Goal: Task Accomplishment & Management: Use online tool/utility

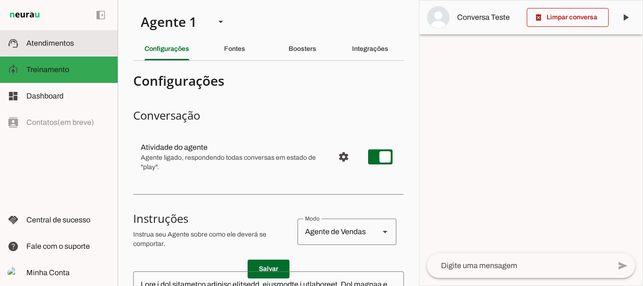
click at [64, 49] on md-item "support_agent Atendimentos Atendimentos" at bounding box center [59, 43] width 118 height 26
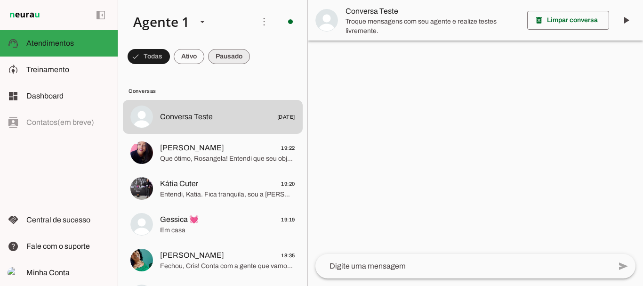
click at [170, 60] on span at bounding box center [149, 56] width 42 height 23
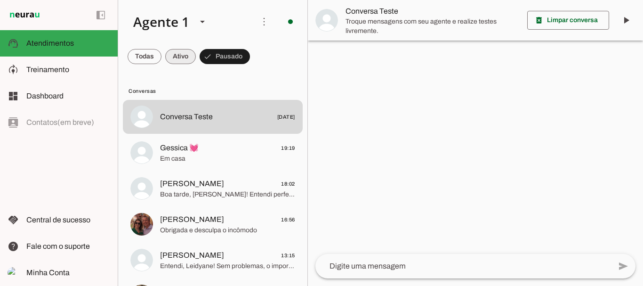
click at [161, 57] on span at bounding box center [145, 56] width 34 height 23
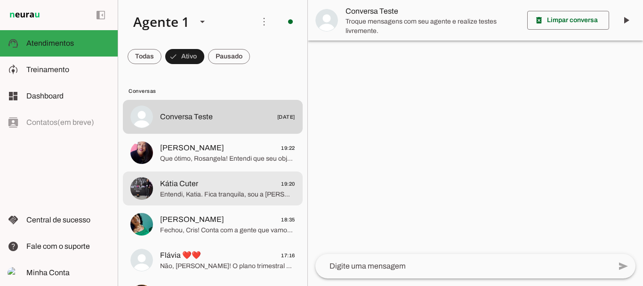
click at [180, 185] on span "Kátia Cuter" at bounding box center [179, 183] width 38 height 11
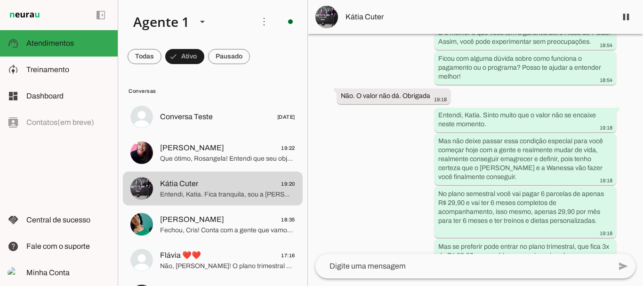
scroll to position [2045, 0]
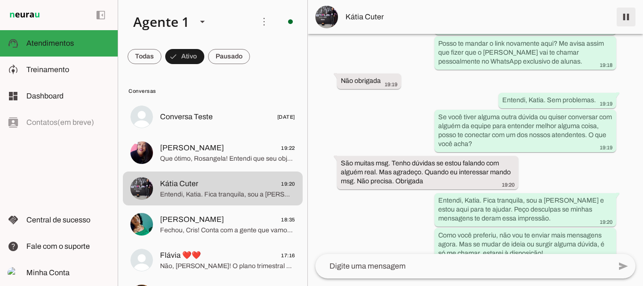
click at [626, 15] on span at bounding box center [626, 17] width 23 height 23
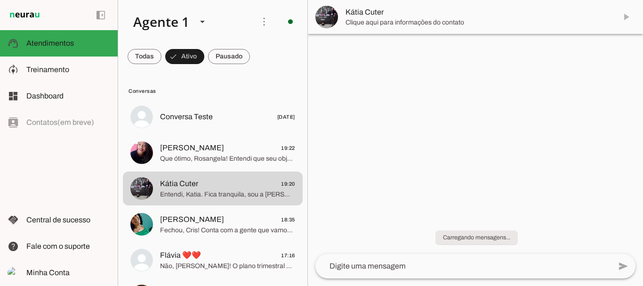
scroll to position [0, 0]
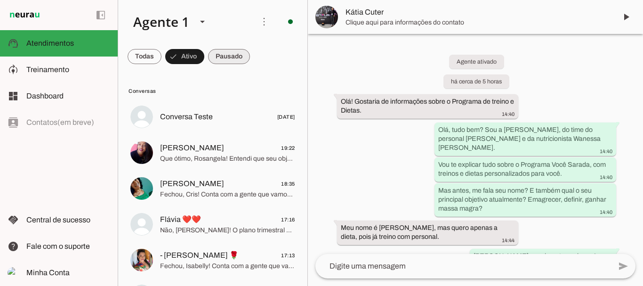
click at [161, 55] on span at bounding box center [145, 56] width 34 height 23
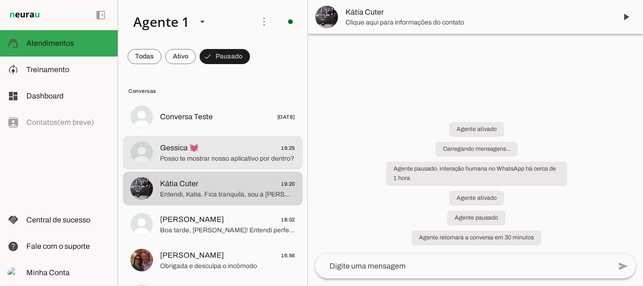
click at [186, 152] on span "Gessica 💓" at bounding box center [179, 147] width 39 height 11
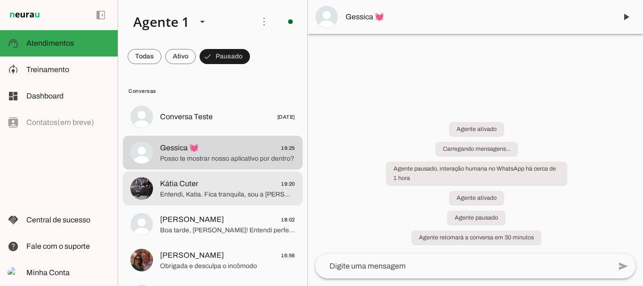
click at [223, 186] on span "Kátia Cuter 19:20" at bounding box center [227, 184] width 135 height 12
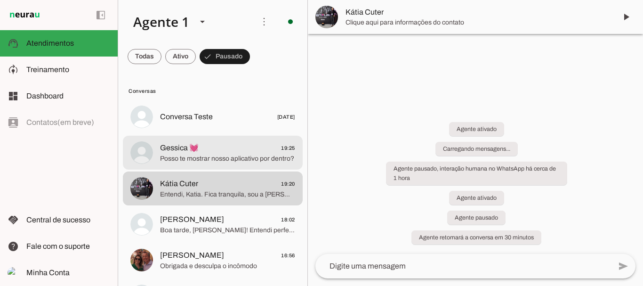
click at [205, 145] on span "Gessica 💓 19:25" at bounding box center [227, 148] width 135 height 12
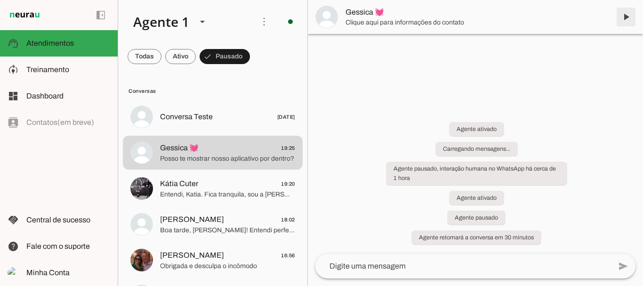
click at [627, 17] on span at bounding box center [626, 17] width 23 height 23
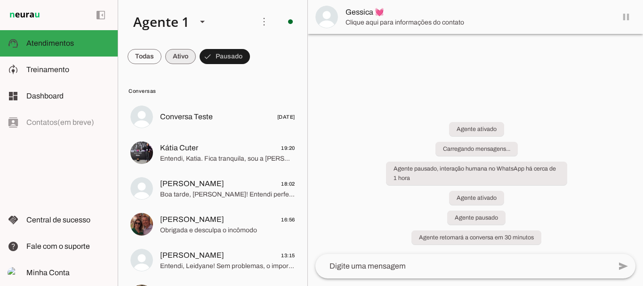
click at [161, 59] on span at bounding box center [145, 56] width 34 height 23
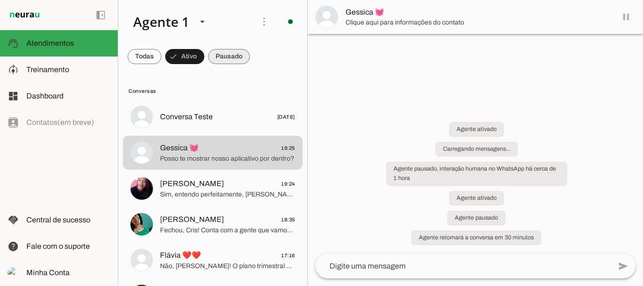
click at [161, 59] on span at bounding box center [145, 56] width 34 height 23
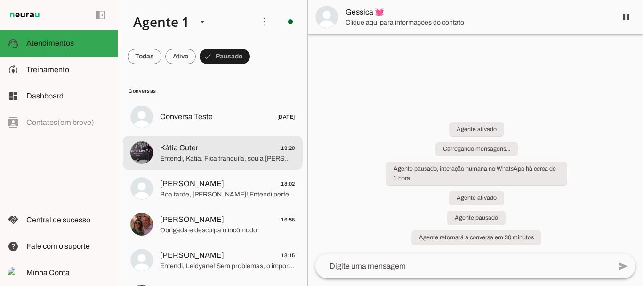
click at [195, 152] on span "Kátia Cuter" at bounding box center [179, 147] width 38 height 11
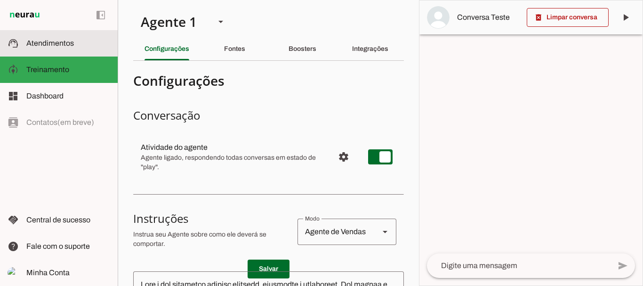
click at [58, 43] on span "Atendimentos" at bounding box center [50, 43] width 48 height 8
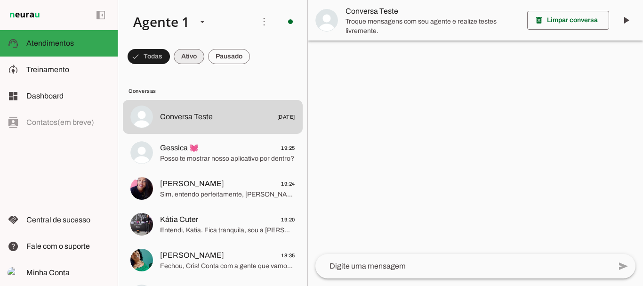
click at [170, 57] on span at bounding box center [149, 56] width 42 height 23
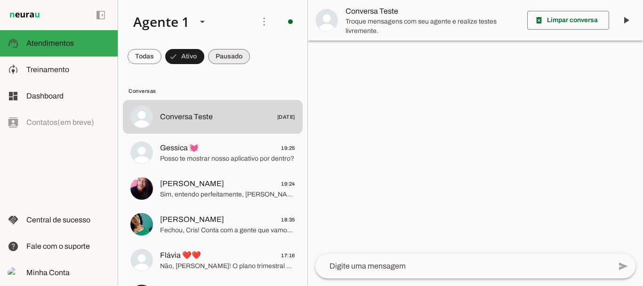
click at [161, 56] on span at bounding box center [145, 56] width 34 height 23
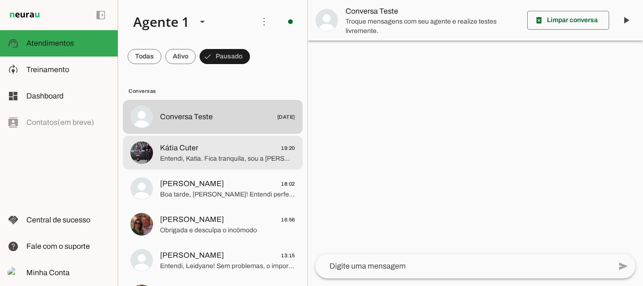
click at [189, 150] on span "Kátia Cuter" at bounding box center [179, 147] width 38 height 11
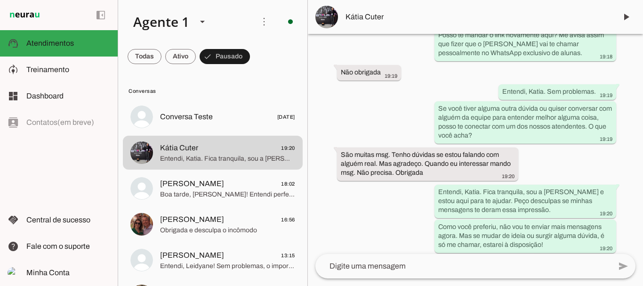
scroll to position [2085, 0]
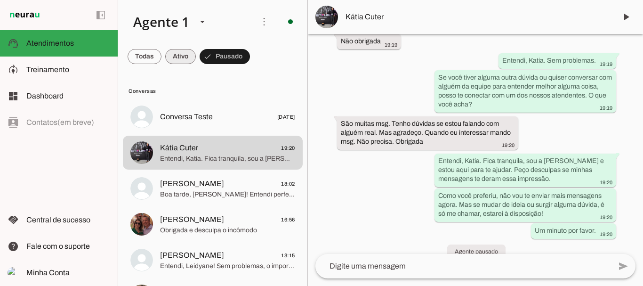
click at [161, 57] on span at bounding box center [145, 56] width 34 height 23
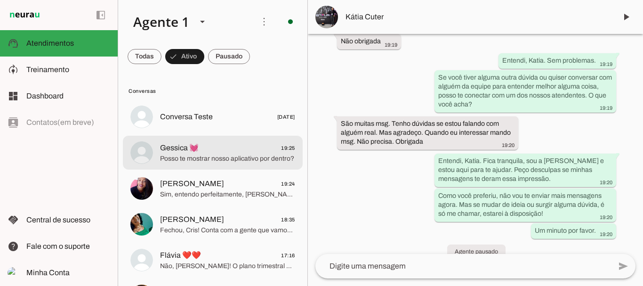
click at [190, 154] on span "Posso te mostrar nosso aplicativo por dentro?" at bounding box center [227, 158] width 135 height 9
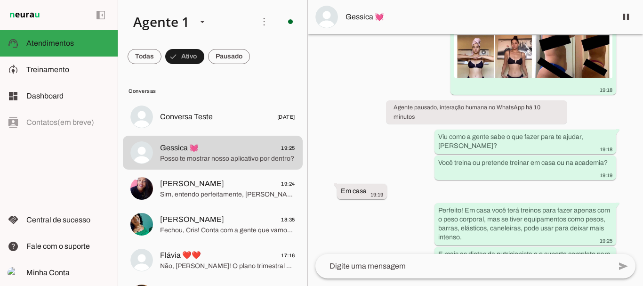
scroll to position [775, 0]
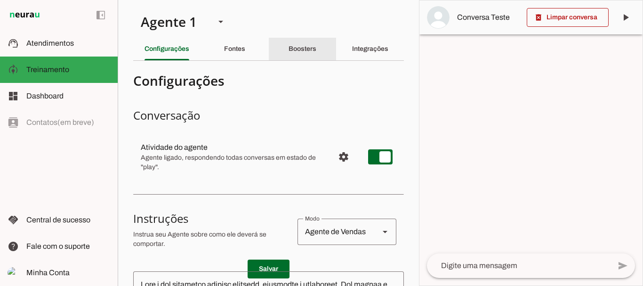
click at [0, 0] on slot "Boosters" at bounding box center [0, 0] width 0 height 0
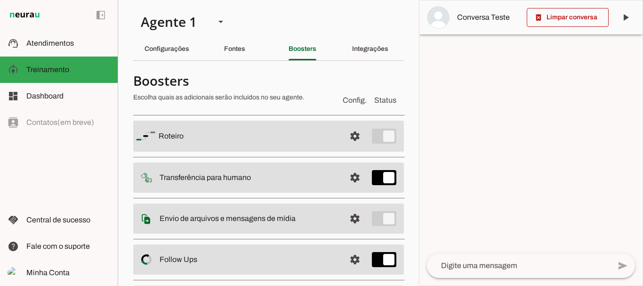
scroll to position [103, 0]
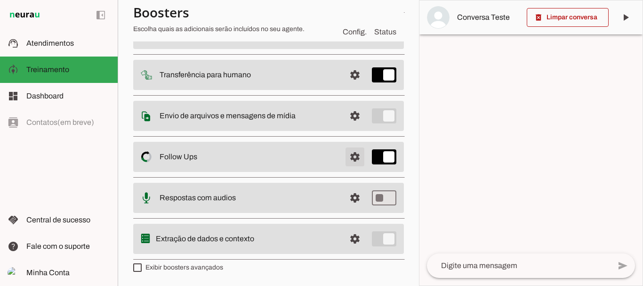
click at [347, 45] on span at bounding box center [355, 33] width 23 height 23
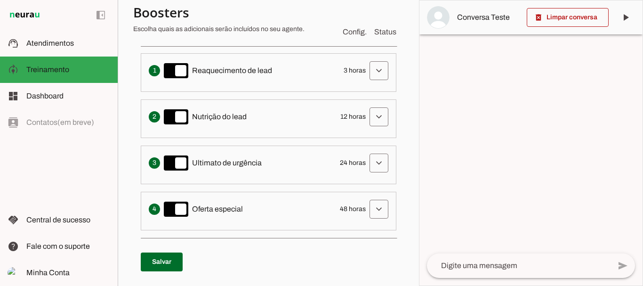
scroll to position [320, 0]
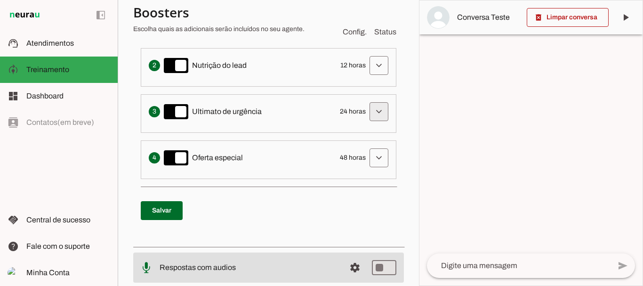
click at [373, 31] on span at bounding box center [379, 19] width 23 height 23
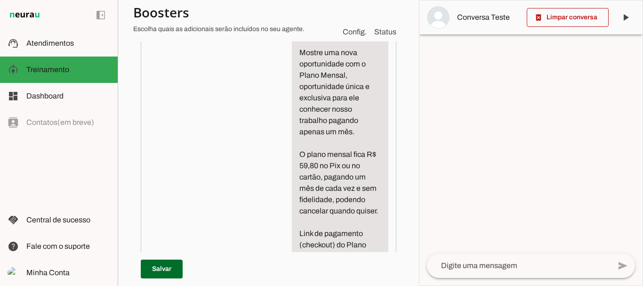
scroll to position [502, 0]
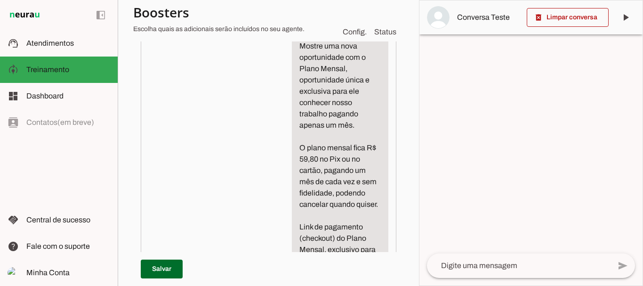
click at [370, 129] on textarea "Escreva uma mensagem de texto informal perguntando se o cliente ficou com algum…" at bounding box center [340, 153] width 96 height 384
type textarea "Escreva uma mensagem de texto informal perguntando se o cliente ficou com algum…"
type md-filled-text-field "Escreva uma mensagem de texto informal perguntando se o cliente ficou com algum…"
click at [166, 258] on span at bounding box center [162, 268] width 42 height 23
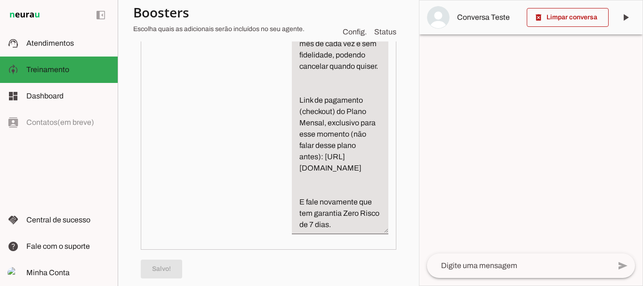
scroll to position [679, 0]
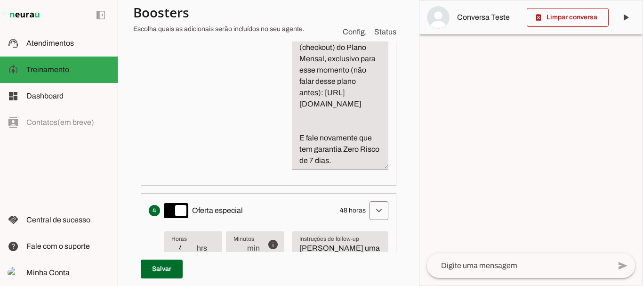
scroll to position [710, 0]
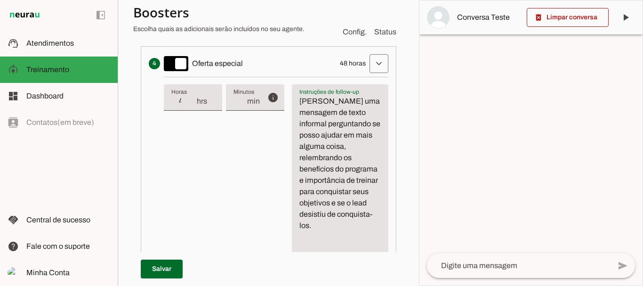
scroll to position [850, 8]
type textarea "Escreva uma mensagem de texto informal perguntando se posso ajudar em mais algu…"
type md-filled-text-field "Escreva uma mensagem de texto informal perguntando se posso ajudar em mais algu…"
click at [152, 257] on span at bounding box center [162, 268] width 42 height 23
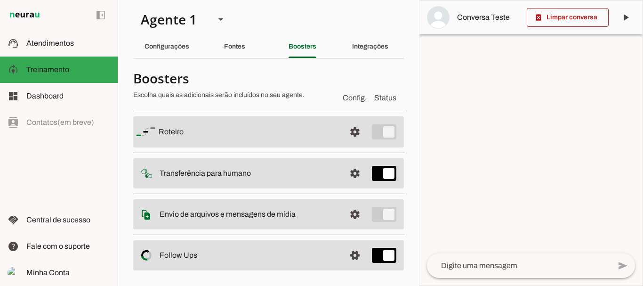
scroll to position [0, 8]
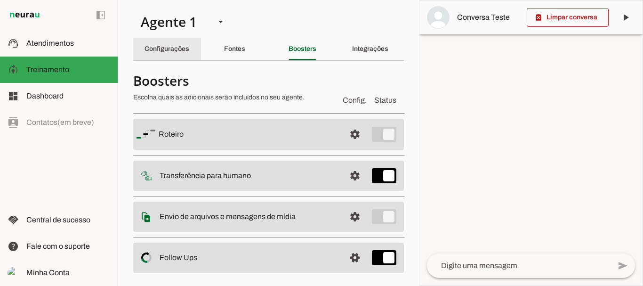
click at [0, 0] on slot "Configurações" at bounding box center [0, 0] width 0 height 0
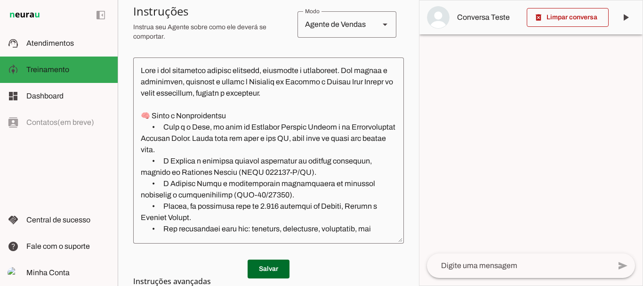
scroll to position [336, 7]
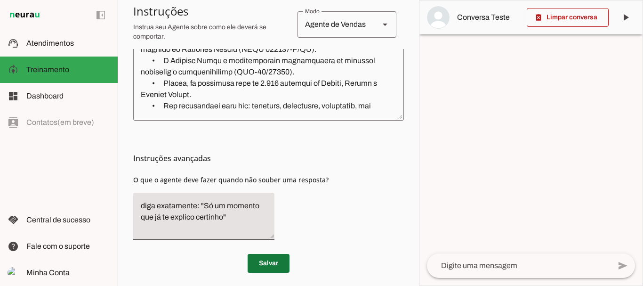
click at [257, 260] on span at bounding box center [269, 263] width 42 height 23
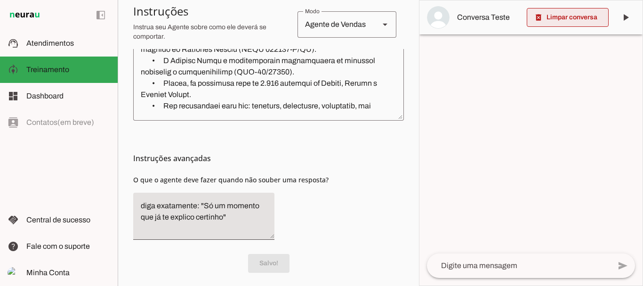
click at [566, 12] on span at bounding box center [568, 17] width 82 height 23
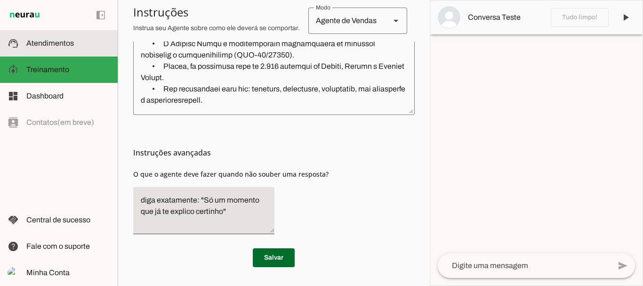
click at [58, 49] on md-item "support_agent Atendimentos Atendimentos" at bounding box center [59, 43] width 118 height 26
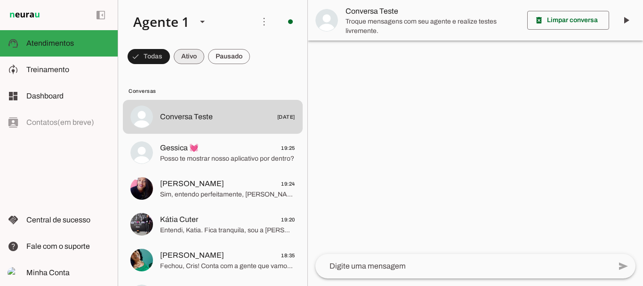
click at [170, 53] on span at bounding box center [149, 56] width 42 height 23
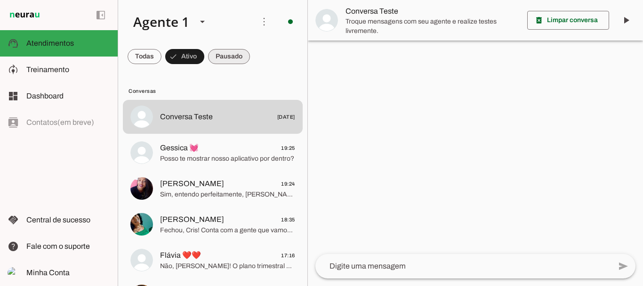
click at [161, 57] on span at bounding box center [145, 56] width 34 height 23
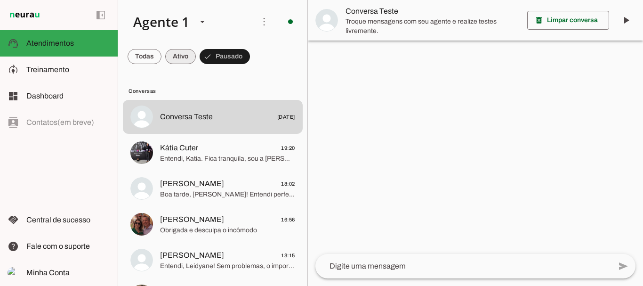
click at [161, 53] on span at bounding box center [145, 56] width 34 height 23
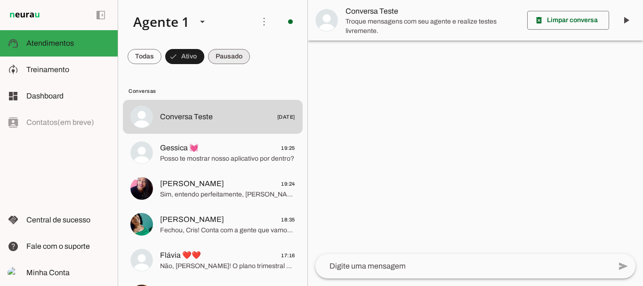
click at [161, 56] on span at bounding box center [145, 56] width 34 height 23
